Goal: Navigation & Orientation: Go to known website

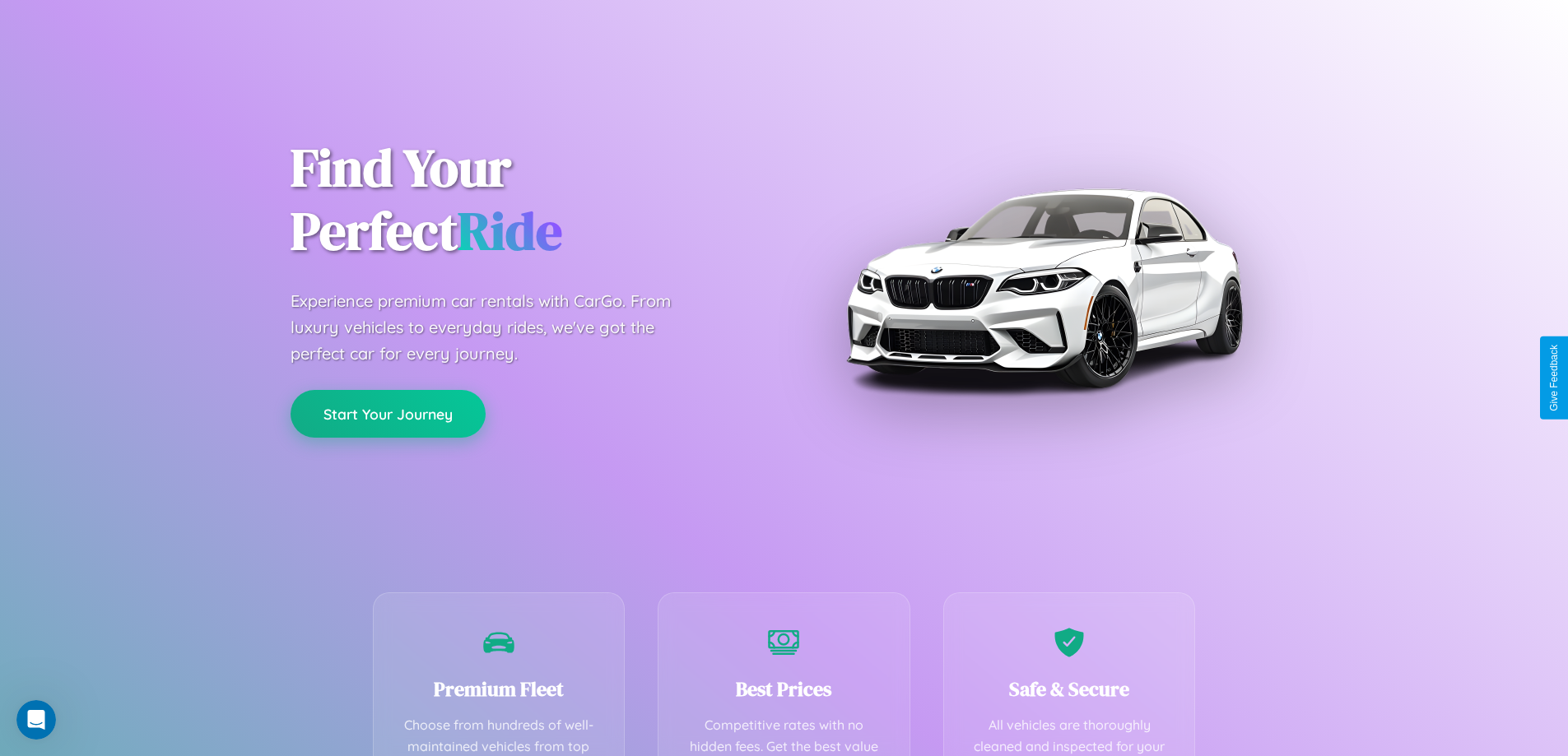
click at [388, 413] on button "Start Your Journey" at bounding box center [388, 413] width 196 height 48
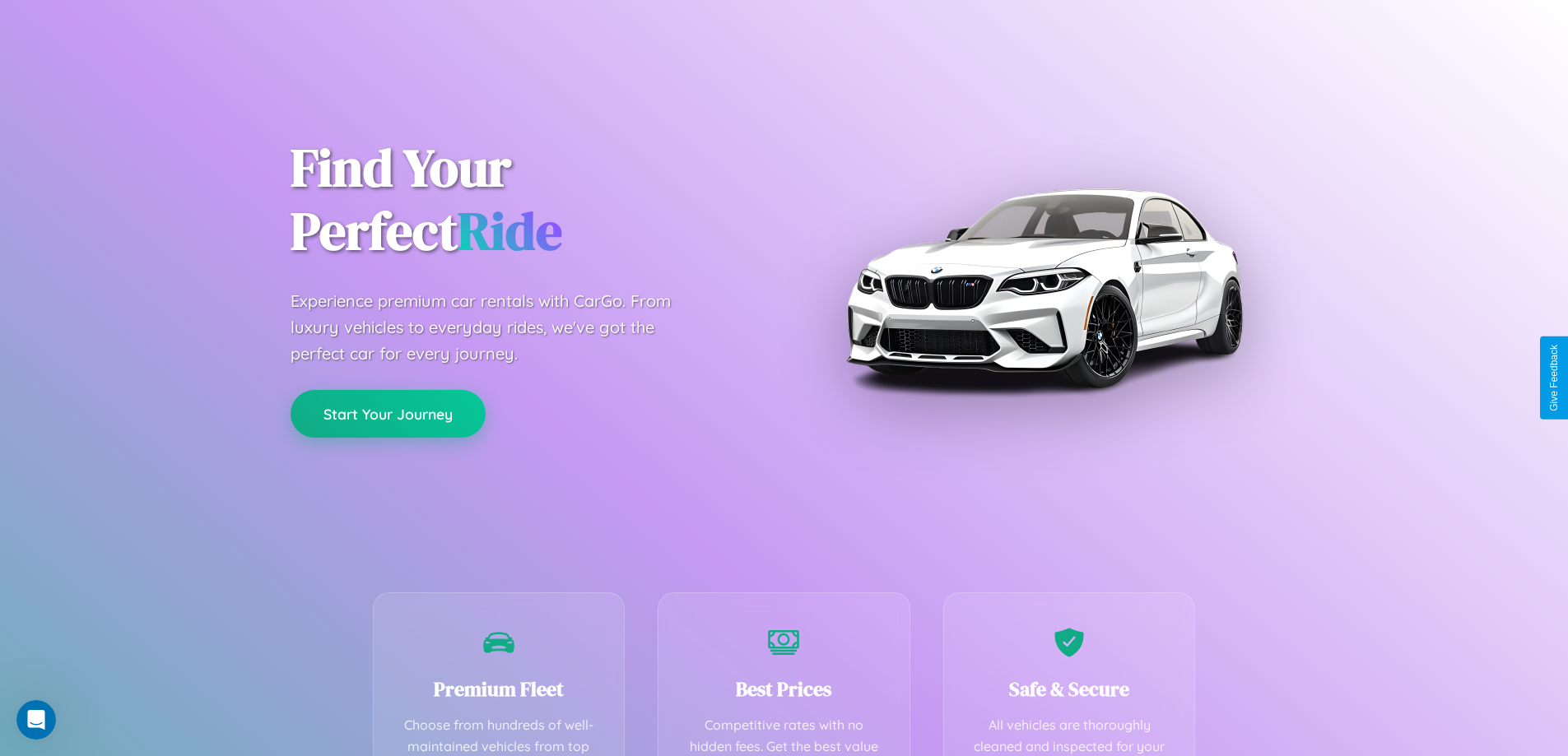
click at [388, 413] on button "Start Your Journey" at bounding box center [388, 413] width 196 height 48
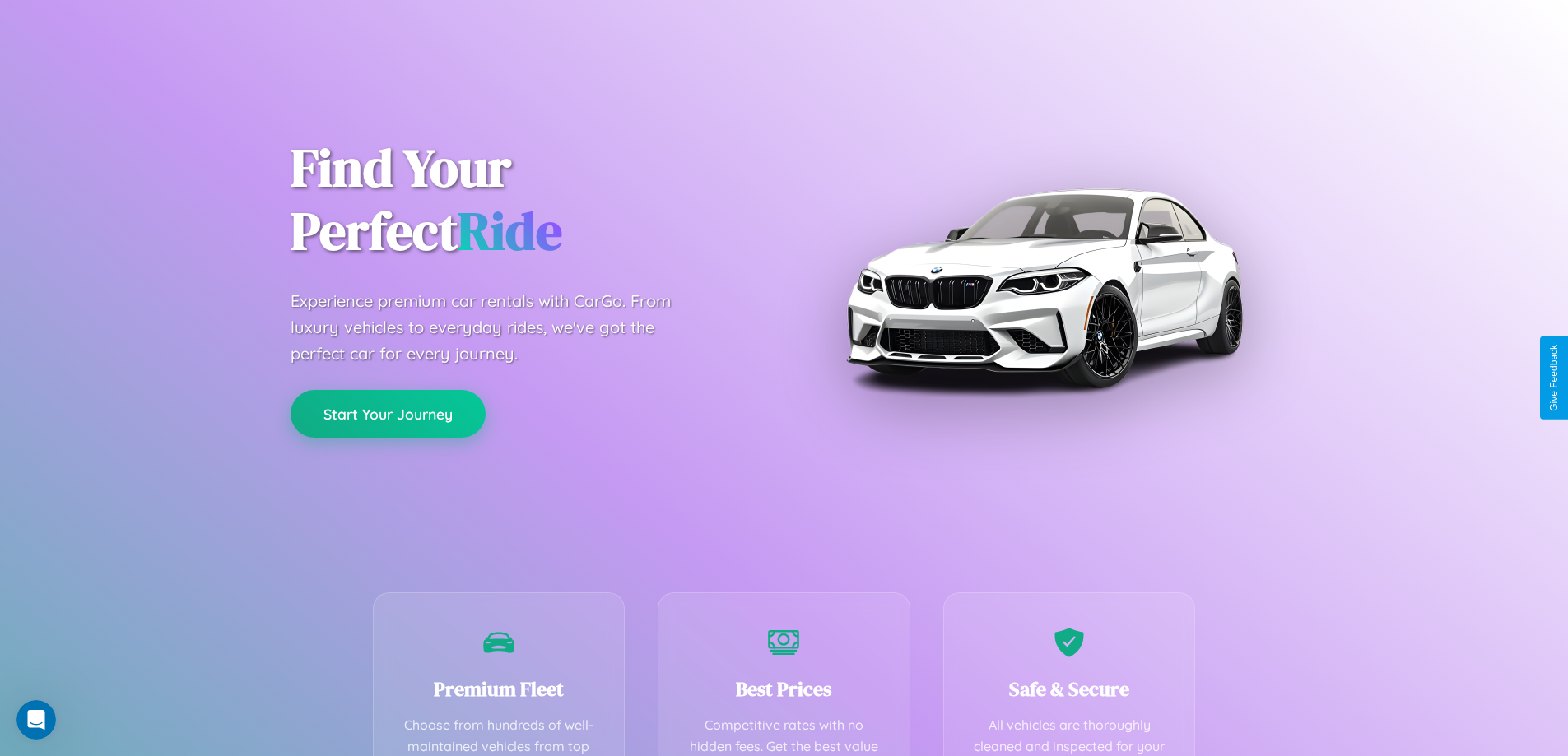
click at [388, 413] on button "Start Your Journey" at bounding box center [388, 413] width 196 height 48
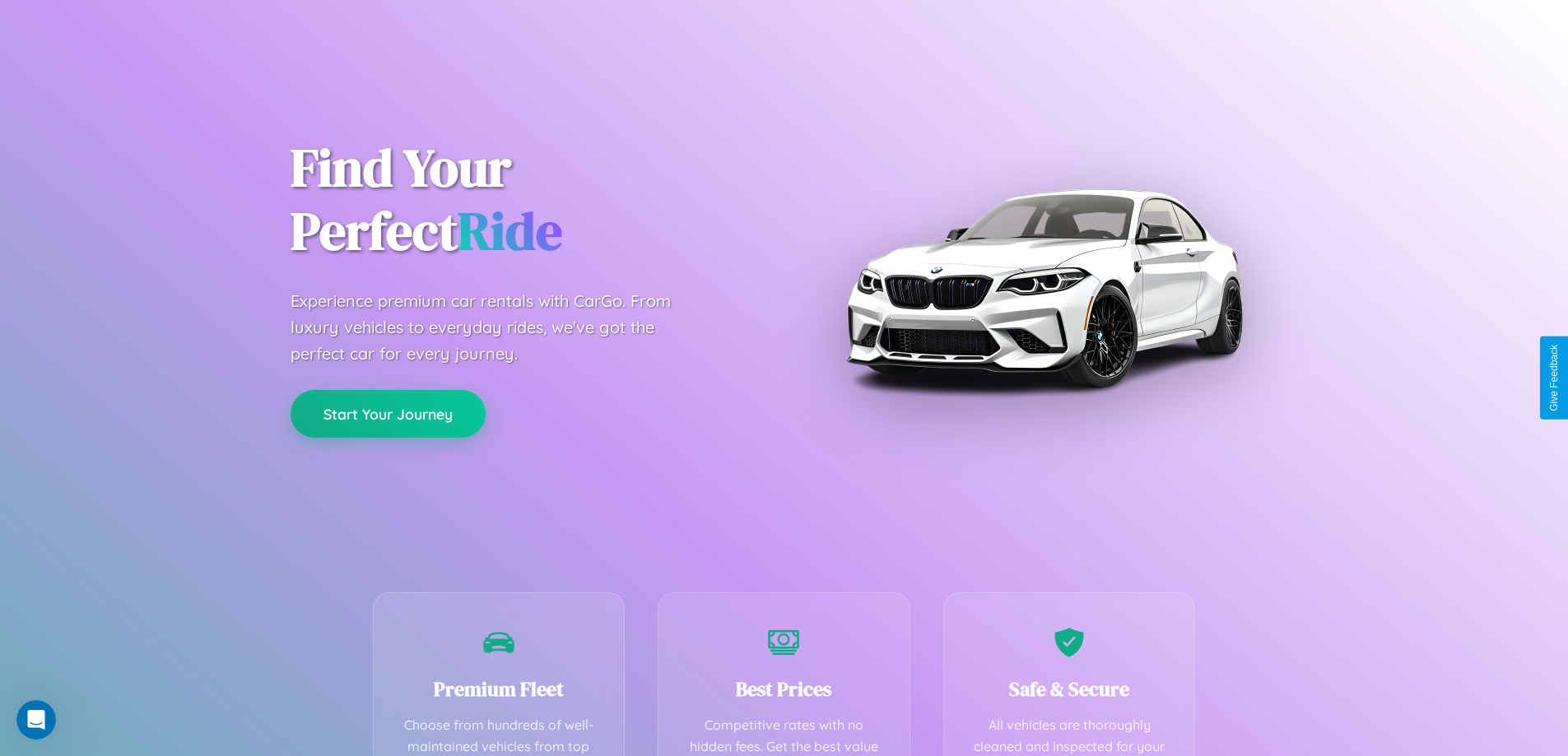
click at [388, 413] on button "Start Your Journey" at bounding box center [388, 413] width 196 height 48
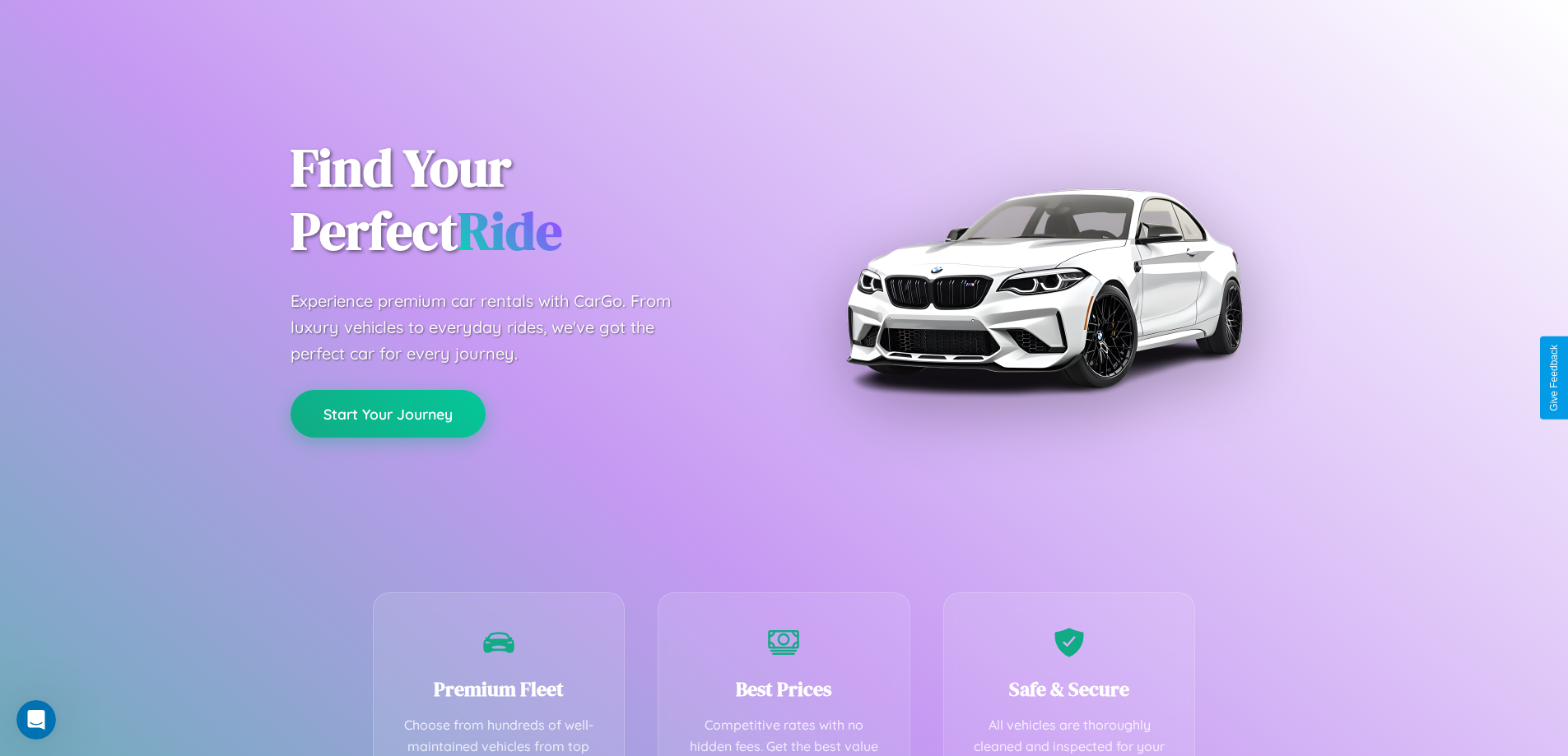
click at [388, 413] on button "Start Your Journey" at bounding box center [388, 413] width 196 height 48
